Goal: Information Seeking & Learning: Learn about a topic

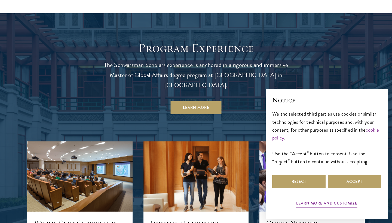
scroll to position [502, 0]
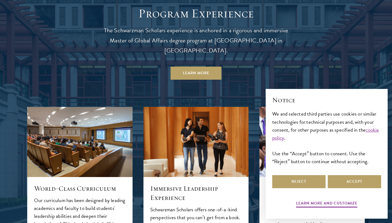
click at [229, 44] on header "Program Experience The Schwarzman Scholars experience is anchored in a rigorous…" at bounding box center [196, 43] width 196 height 74
click at [208, 67] on link "Learn More" at bounding box center [196, 73] width 51 height 13
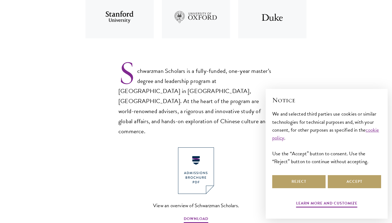
scroll to position [319, 0]
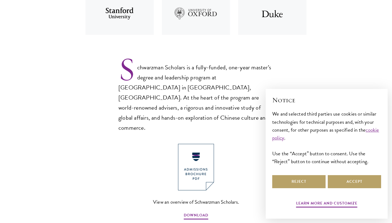
click at [146, 117] on div "Schwarzman Scholars is a fully-funded, one-year master’s degree and leadership …" at bounding box center [196, 137] width 155 height 167
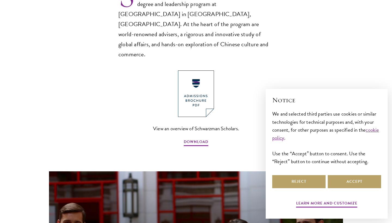
scroll to position [397, 0]
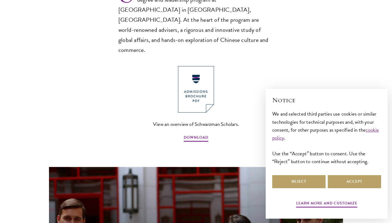
click at [138, 126] on section "Schwarzman Scholars Designed in collaboration with world-leading universities, …" at bounding box center [196, 66] width 392 height 536
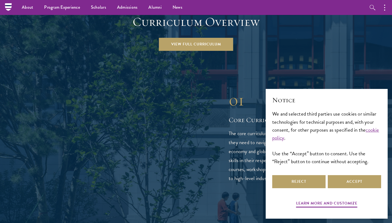
scroll to position [766, 0]
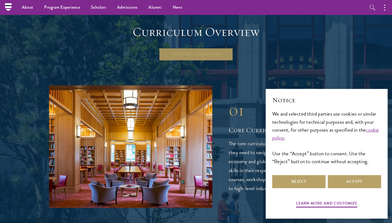
click at [199, 48] on link "View Full Curriculum" at bounding box center [196, 54] width 74 height 13
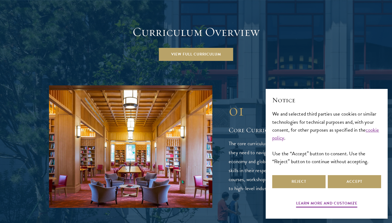
scroll to position [838, 0]
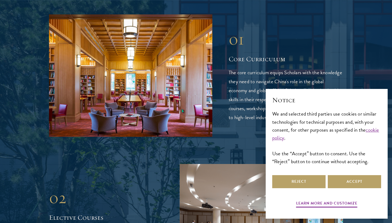
click at [226, 41] on div "01 Core Curriculum 01 Core Curriculum The core curriculum equips Scholars with …" at bounding box center [196, 75] width 294 height 123
click at [235, 68] on p "The core curriculum equips Scholars with the knowledge they need to navigate Ch…" at bounding box center [286, 95] width 114 height 54
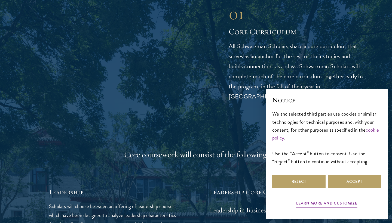
scroll to position [741, 0]
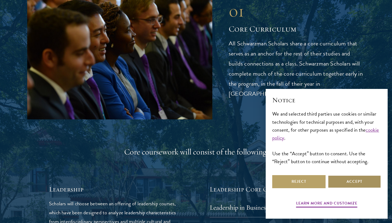
click at [342, 182] on button "Accept" at bounding box center [354, 181] width 53 height 13
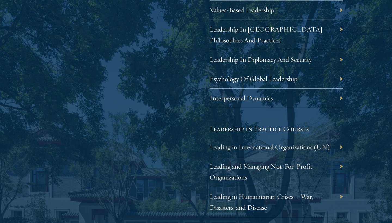
scroll to position [1079, 0]
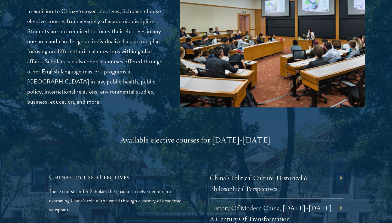
scroll to position [1538, 0]
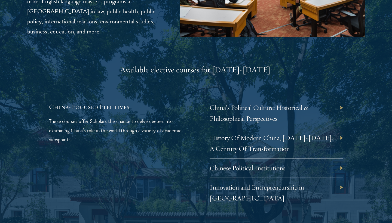
click at [188, 175] on div "China-Focused Electives These courses offer Scholars the chance to delve deeper…" at bounding box center [196, 155] width 294 height 106
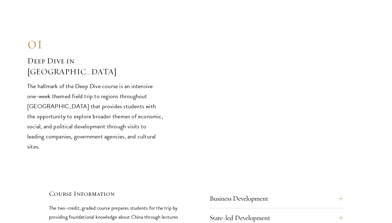
scroll to position [2443, 0]
